Goal: Transaction & Acquisition: Purchase product/service

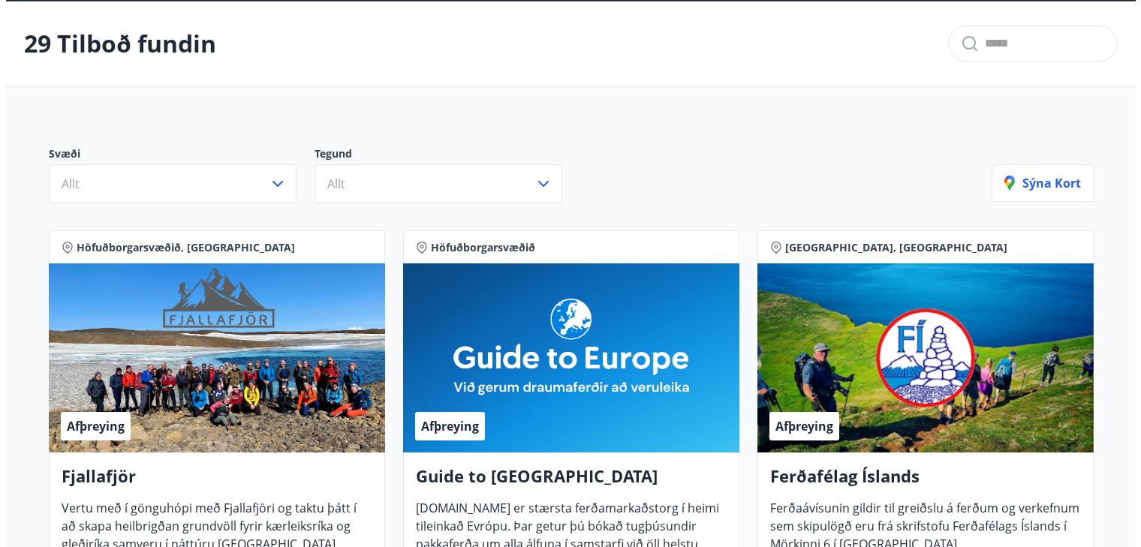
scroll to position [150, 0]
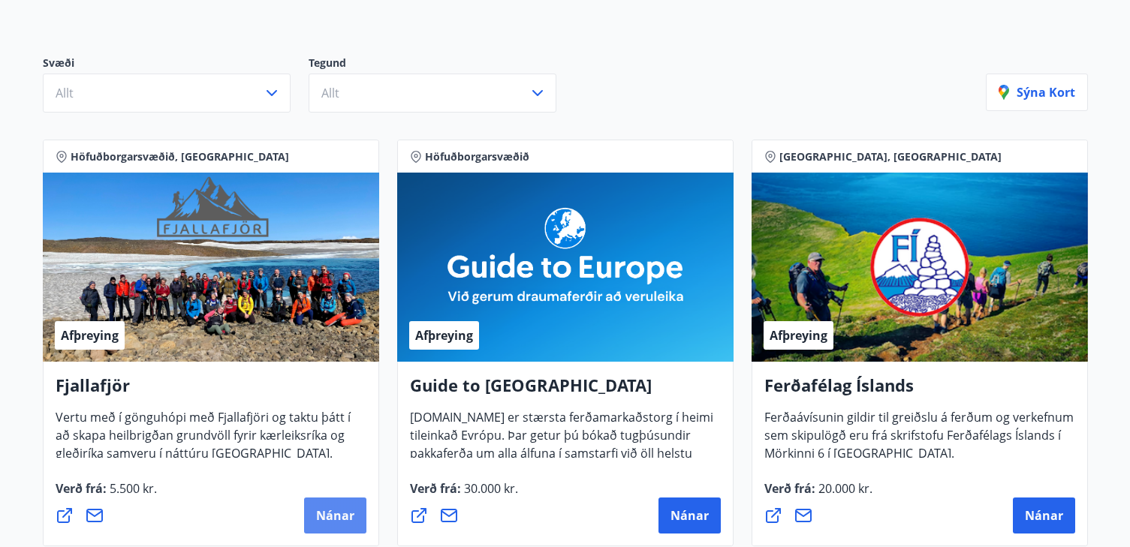
click at [341, 517] on span "Nánar" at bounding box center [335, 516] width 38 height 17
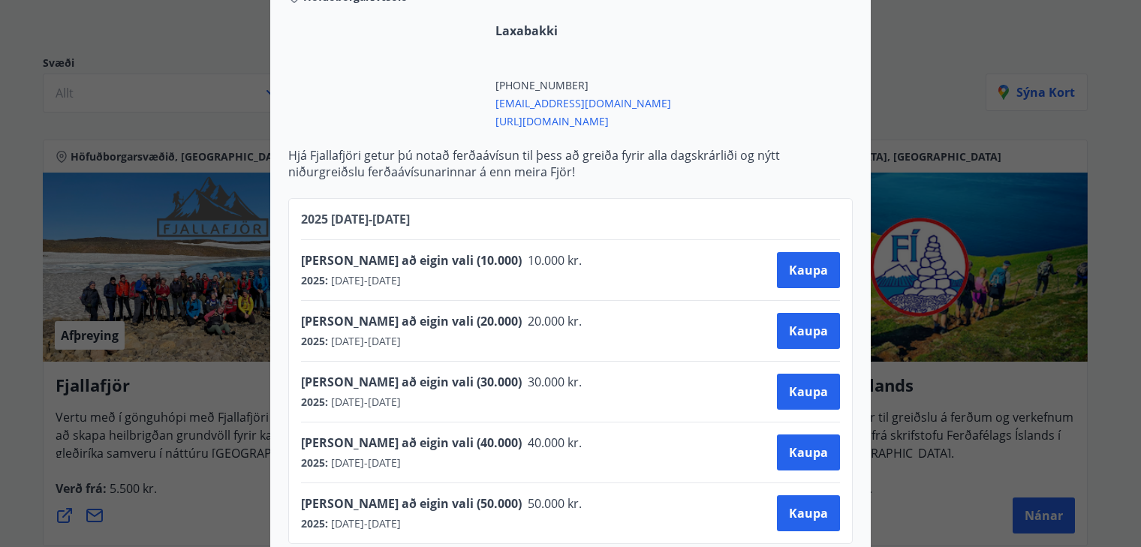
scroll to position [601, 0]
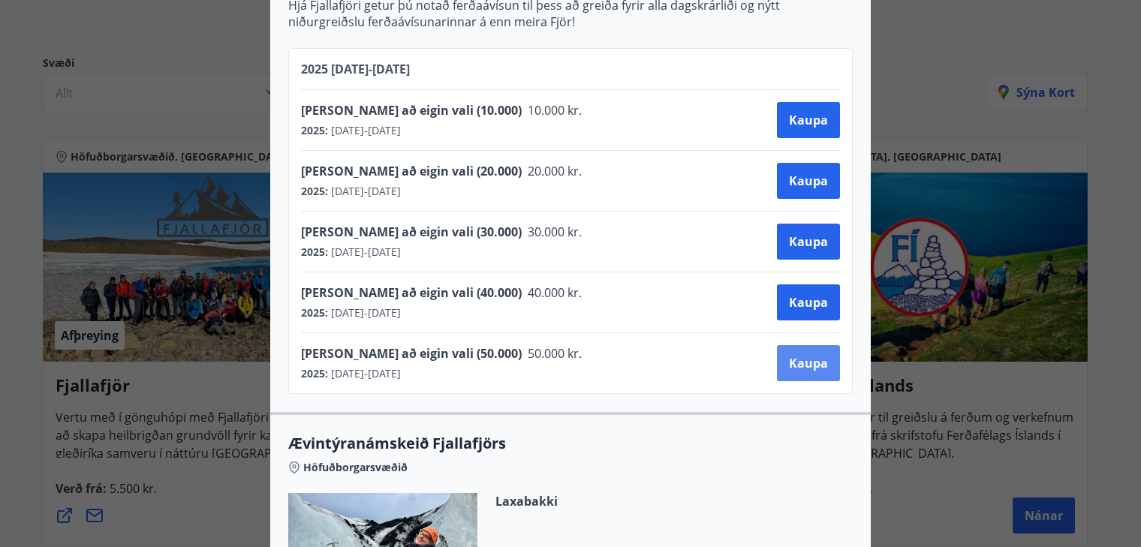
click at [802, 352] on button "Kaupa" at bounding box center [808, 363] width 63 height 36
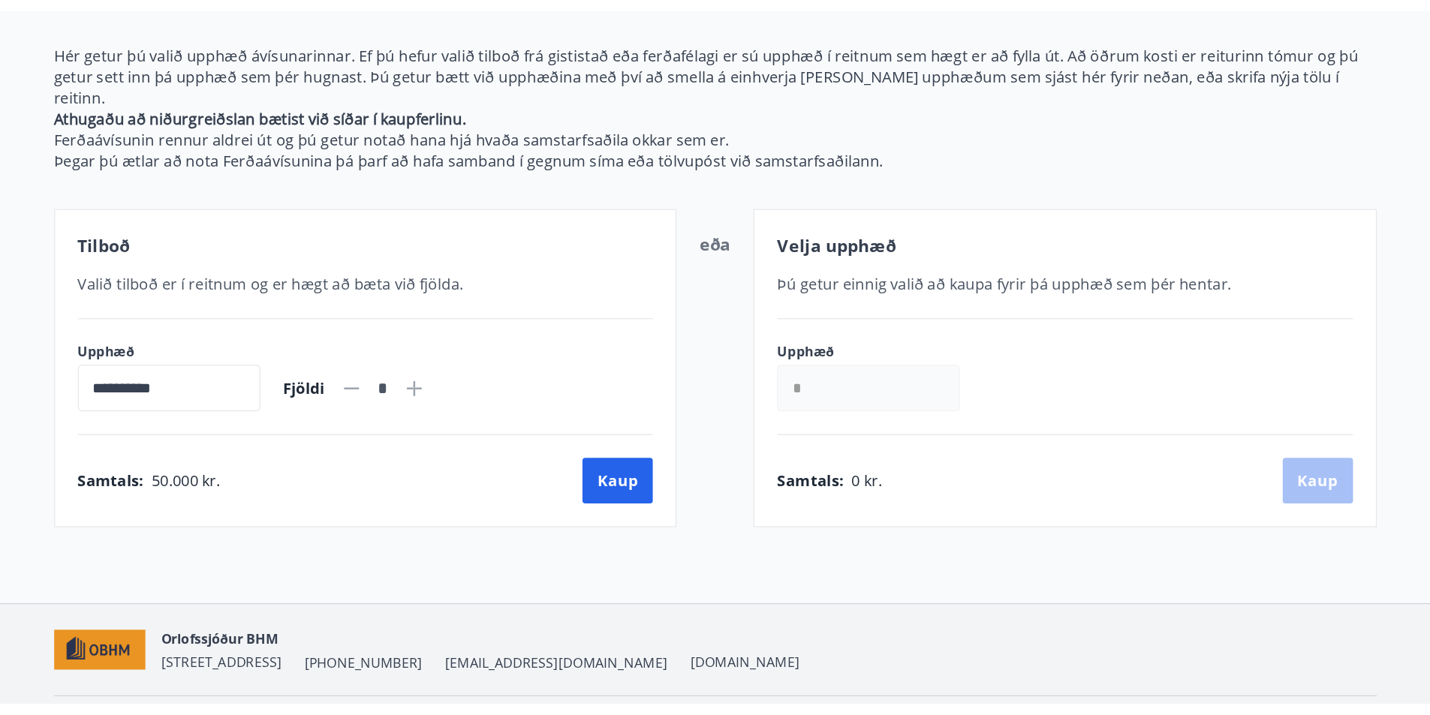
scroll to position [212, 0]
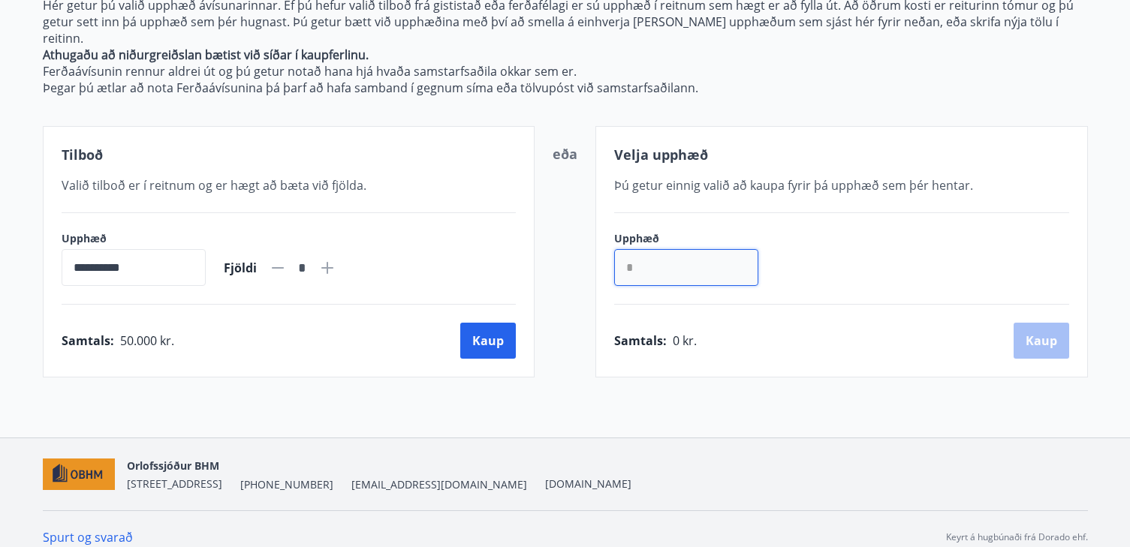
click at [655, 254] on input "*" at bounding box center [686, 267] width 144 height 37
type input "******"
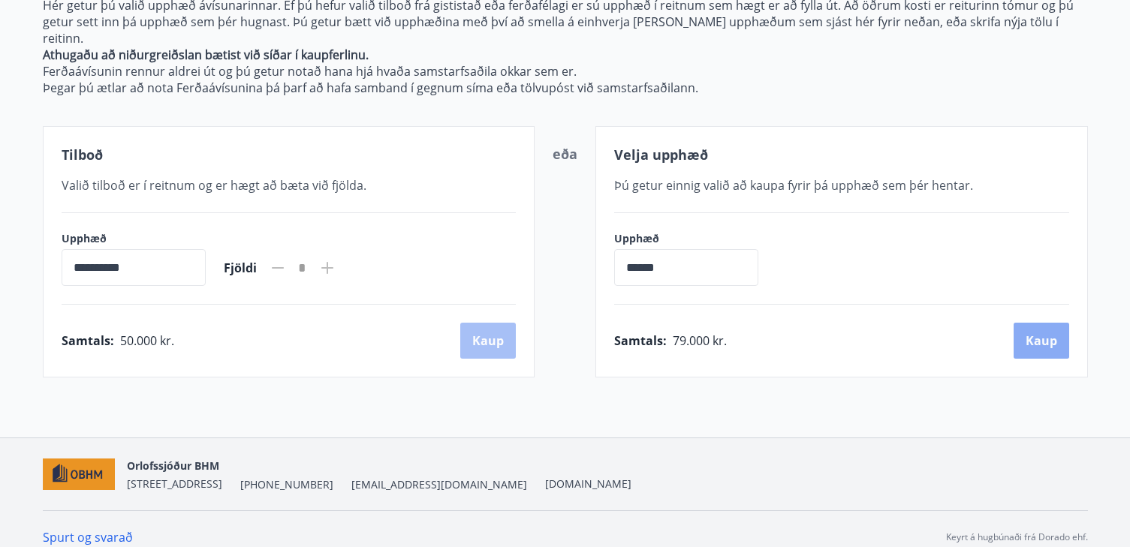
click at [1045, 323] on button "Kaup" at bounding box center [1042, 341] width 56 height 36
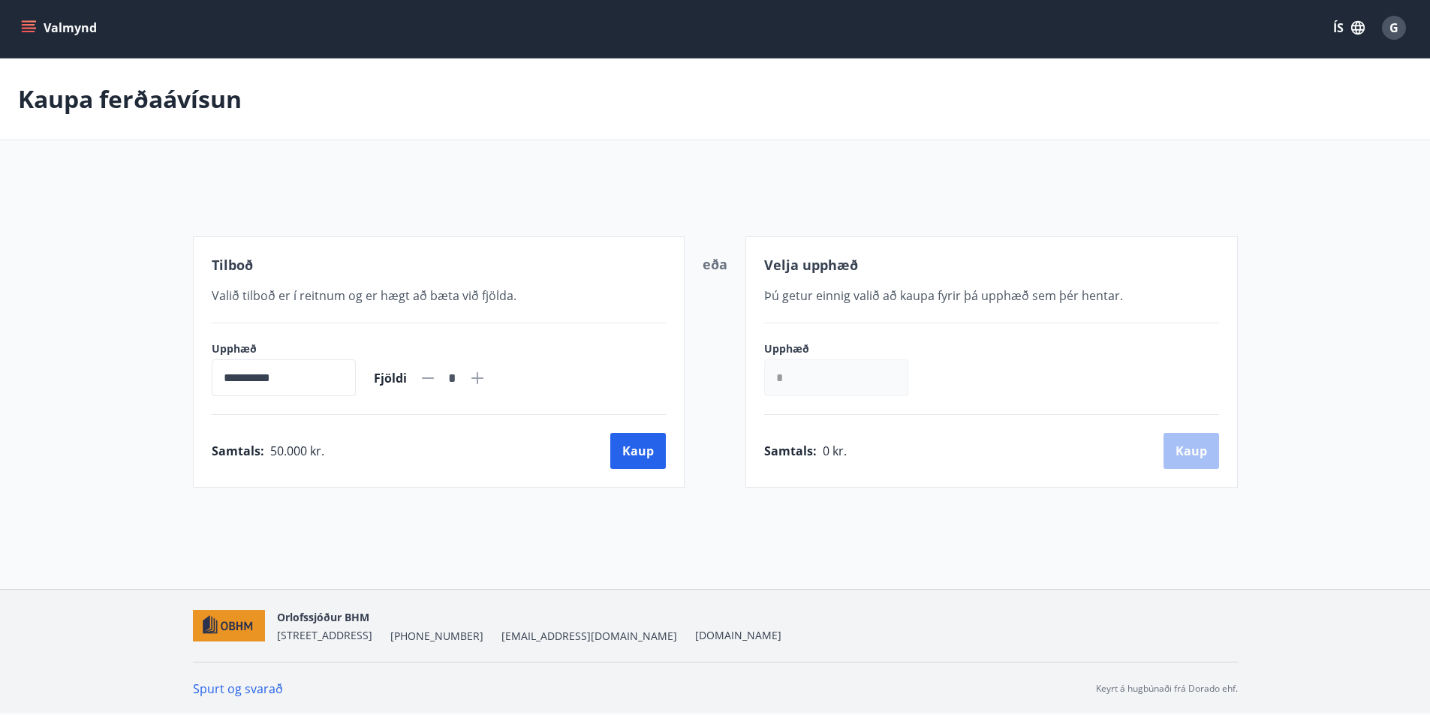
scroll to position [44, 0]
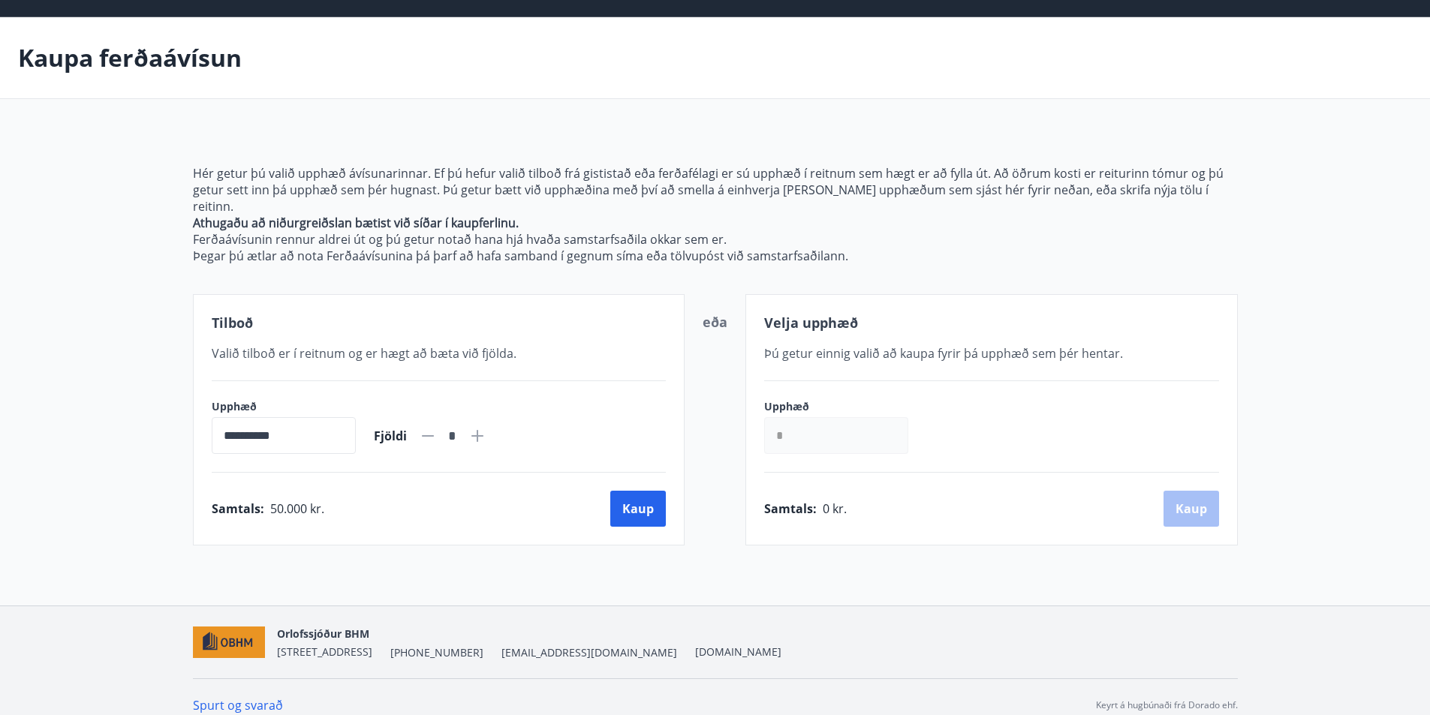
click at [830, 435] on input "*" at bounding box center [836, 435] width 144 height 37
type input "******"
click at [1140, 496] on button "Kaup" at bounding box center [1192, 509] width 56 height 36
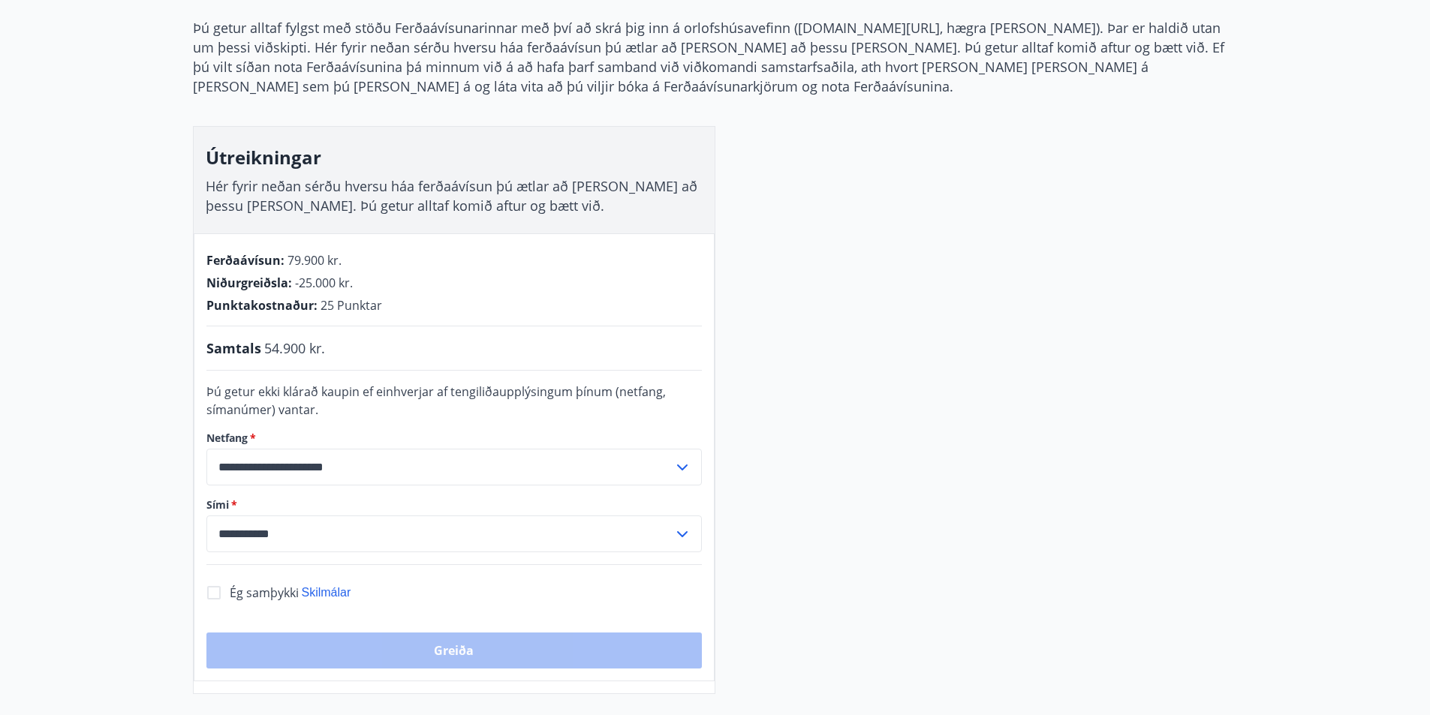
scroll to position [194, 0]
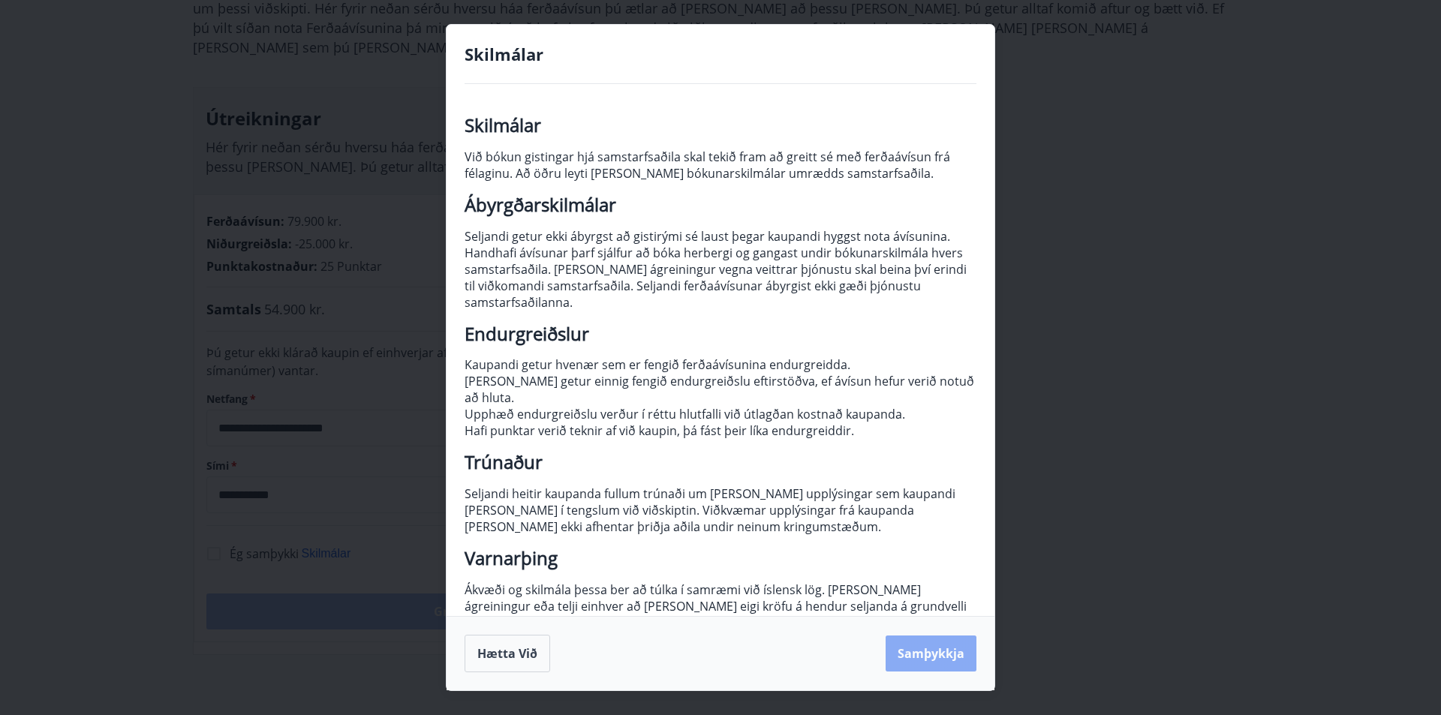
click at [893, 547] on button "Samþykkja" at bounding box center [931, 654] width 91 height 36
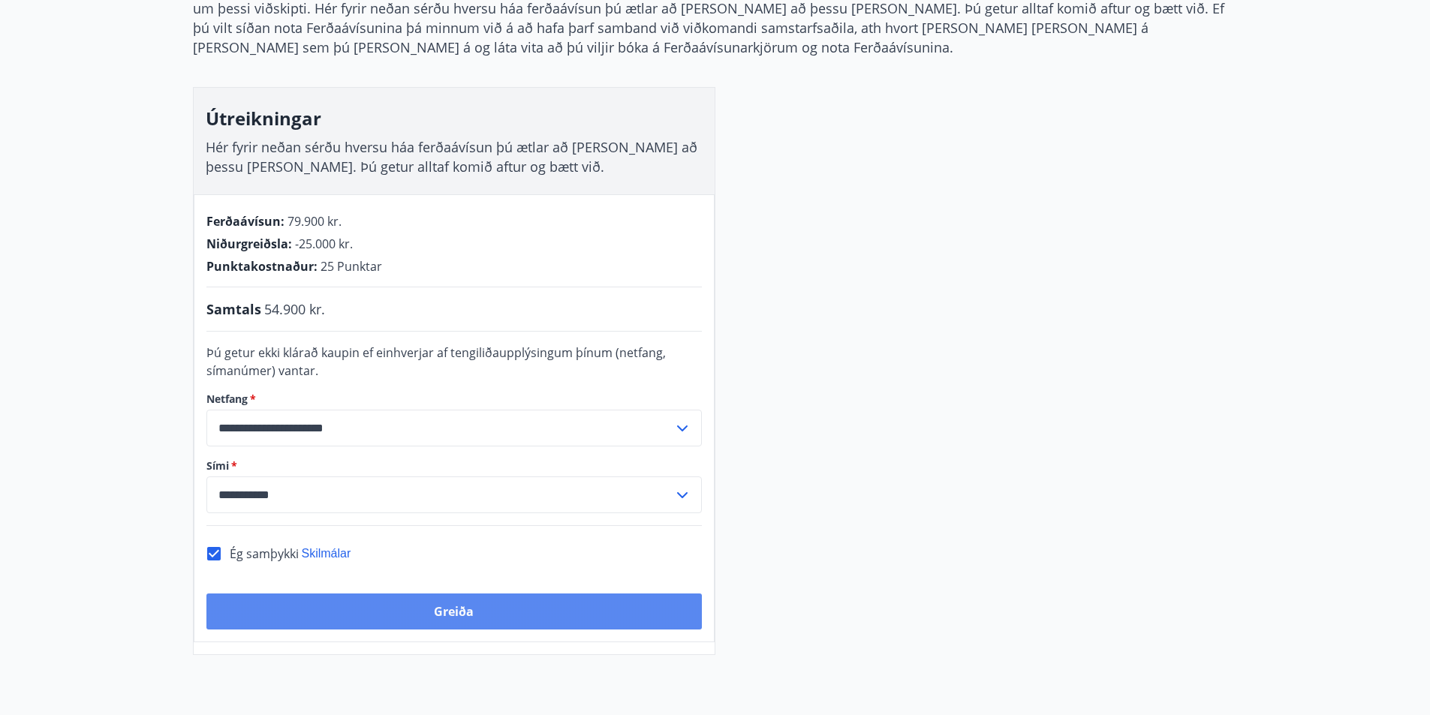
click at [460, 547] on button "Greiða" at bounding box center [454, 612] width 496 height 36
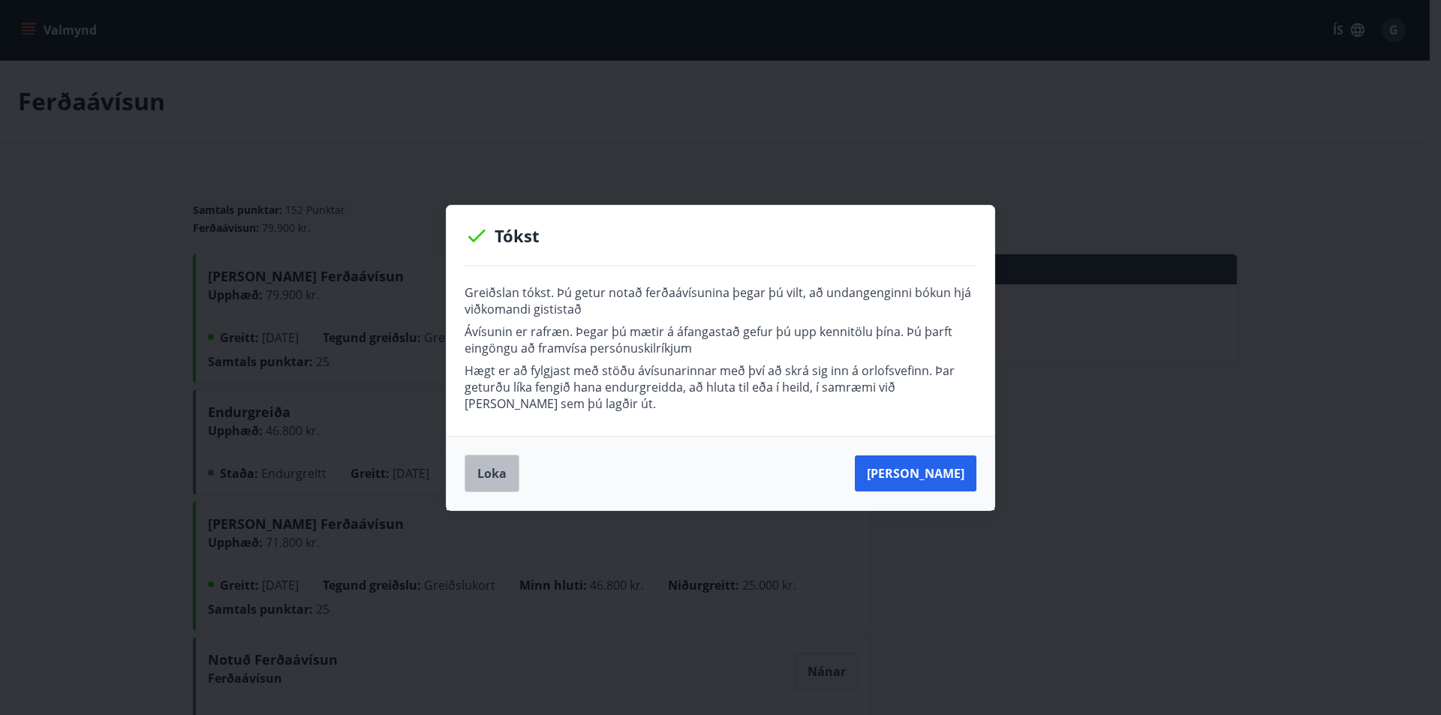
click at [497, 471] on button "Loka" at bounding box center [492, 474] width 55 height 38
